Goal: Use online tool/utility: Use online tool/utility

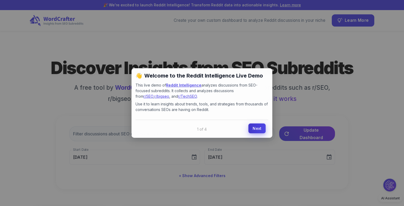
click at [261, 127] on link "Next" at bounding box center [256, 128] width 17 height 10
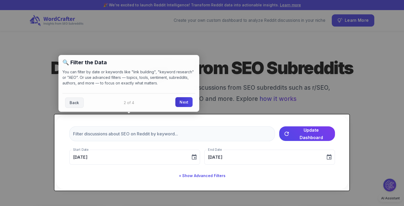
click at [184, 105] on link "Next" at bounding box center [183, 102] width 17 height 10
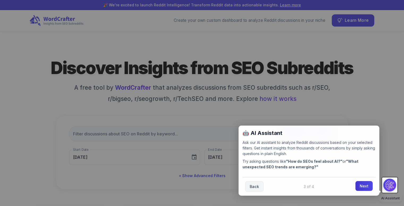
click at [364, 184] on link "Next" at bounding box center [363, 186] width 17 height 10
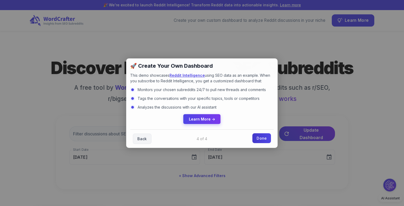
click at [258, 139] on link "Done" at bounding box center [261, 138] width 19 height 10
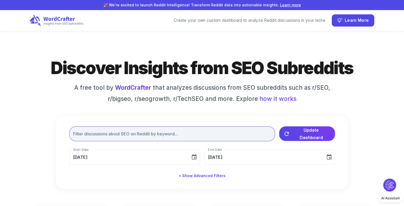
click at [231, 131] on input "text" at bounding box center [171, 133] width 205 height 15
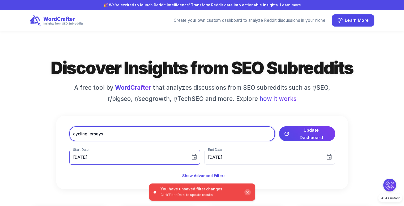
type input "cycling jerseys"
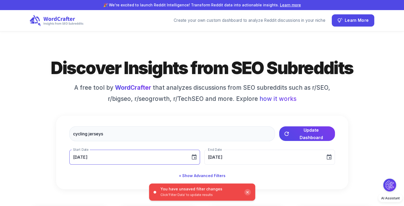
click at [194, 155] on icon "Choose date, selected date is Aug 31, 2025" at bounding box center [194, 156] width 5 height 5
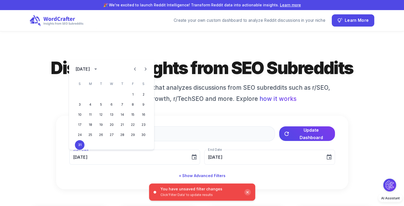
click at [135, 69] on icon "Previous month" at bounding box center [135, 69] width 6 height 6
click at [135, 69] on icon "Previous month" at bounding box center [135, 68] width 2 height 3
click at [123, 95] on button "1" at bounding box center [122, 95] width 10 height 10
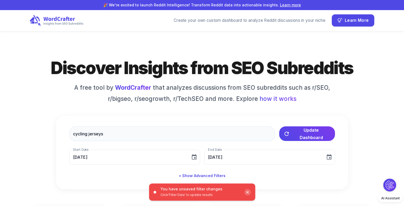
type input "05/01/2025"
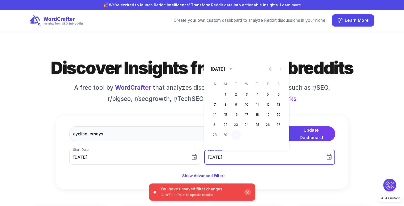
click at [236, 133] on button "30" at bounding box center [236, 135] width 10 height 10
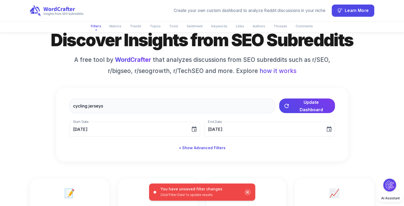
scroll to position [27, 0]
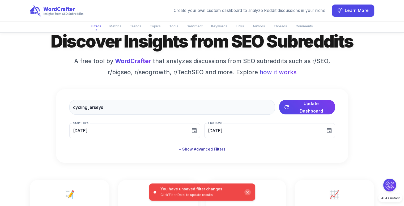
click at [203, 152] on button "+ Show Advanced Filters" at bounding box center [201, 149] width 51 height 10
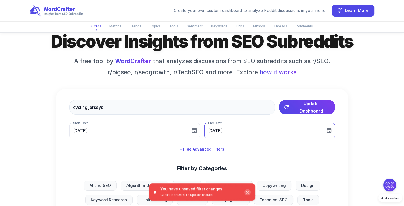
scroll to position [80, 0]
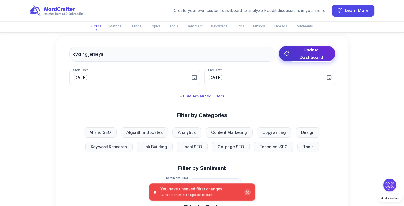
click at [298, 56] on span "Update Dashboard" at bounding box center [311, 53] width 39 height 15
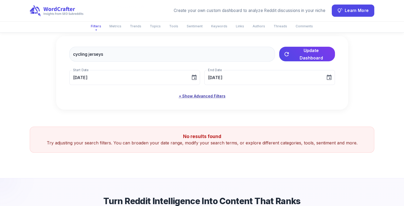
click at [205, 96] on button "+ Show Advanced Filters" at bounding box center [201, 96] width 51 height 10
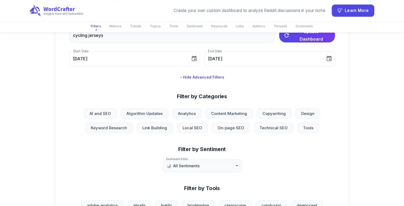
scroll to position [106, 0]
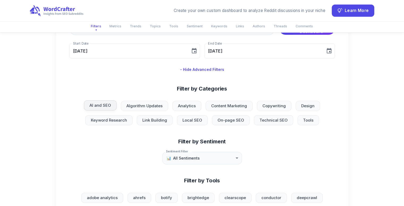
click at [95, 103] on span "AI and SEO" at bounding box center [100, 105] width 28 height 6
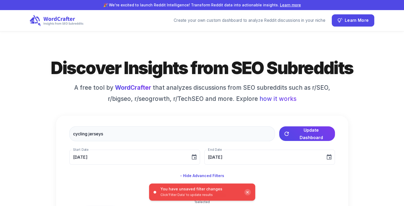
scroll to position [0, 0]
click at [246, 193] on div "✕" at bounding box center [247, 192] width 6 height 6
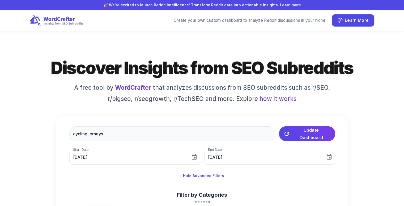
click at [272, 21] on div "Create your own custom dashboard to analyze Reddit discussions in your niche" at bounding box center [250, 21] width 152 height 6
click at [55, 17] on icon at bounding box center [56, 21] width 55 height 12
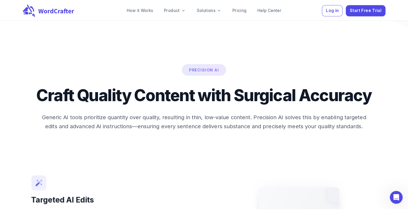
scroll to position [1592, 0]
